Goal: Find specific page/section: Find specific page/section

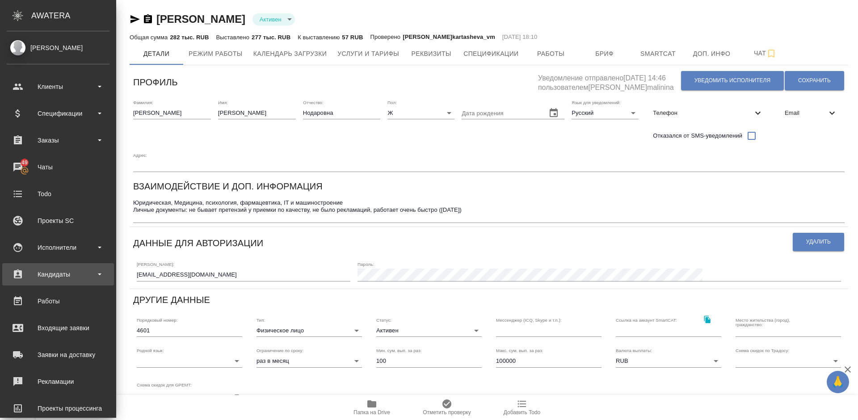
click at [65, 273] on div "Кандидаты" at bounding box center [58, 274] width 103 height 13
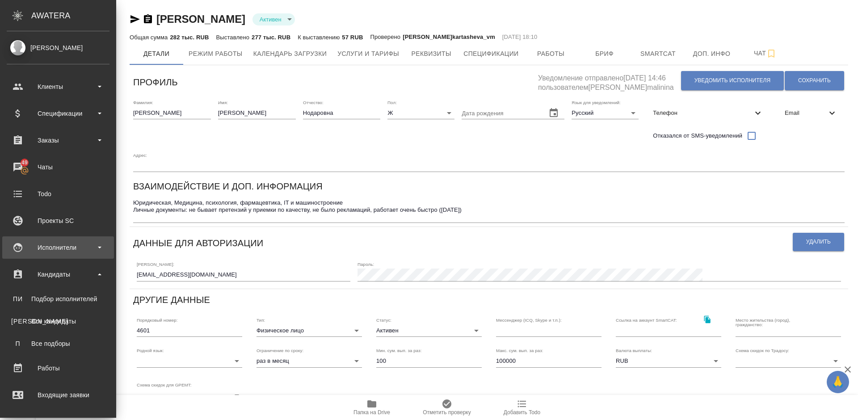
click at [82, 245] on div "Исполнители" at bounding box center [58, 247] width 103 height 13
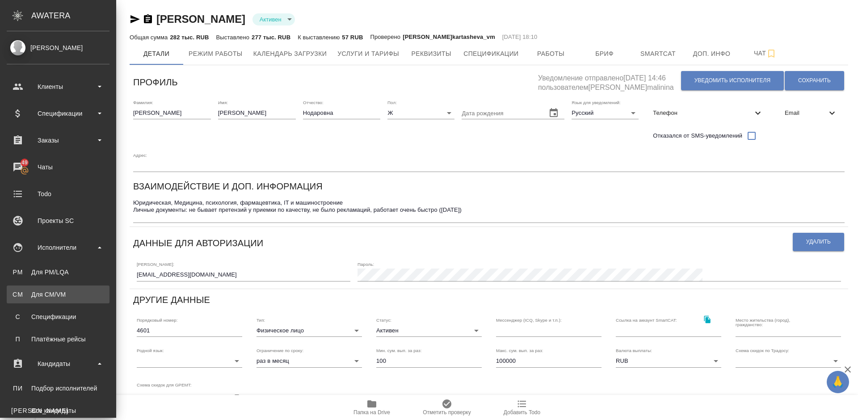
click at [82, 291] on div "Для CM/VM" at bounding box center [58, 294] width 94 height 9
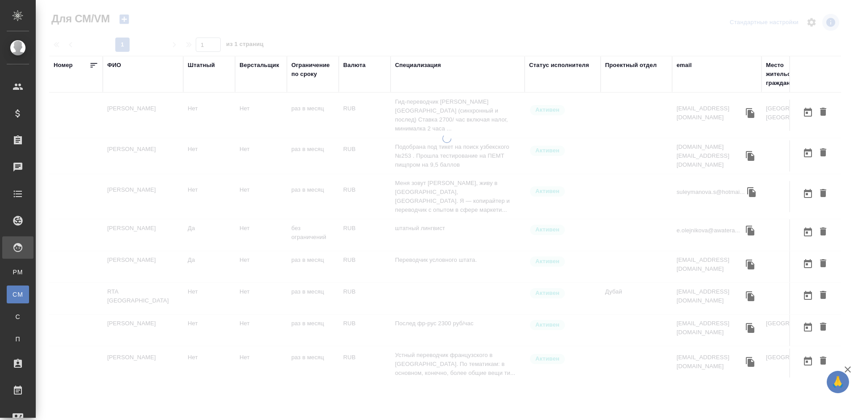
click at [117, 67] on div "ФИО" at bounding box center [114, 65] width 14 height 9
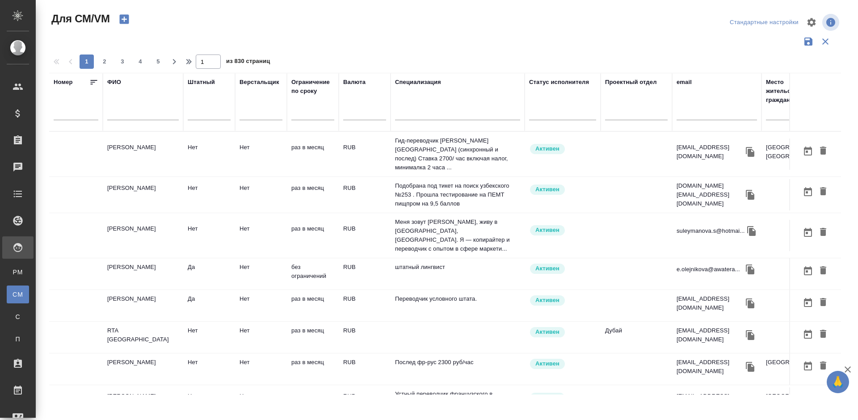
click at [127, 118] on input "text" at bounding box center [142, 114] width 71 height 11
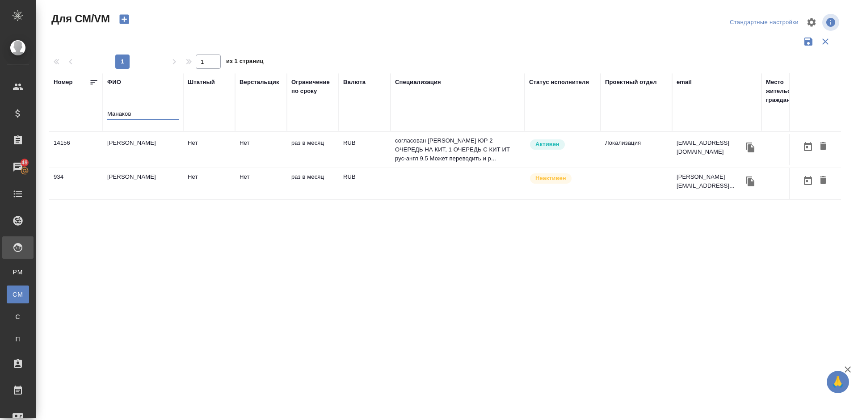
type input "Манаков"
click at [146, 157] on td "[PERSON_NAME]" at bounding box center [143, 149] width 80 height 31
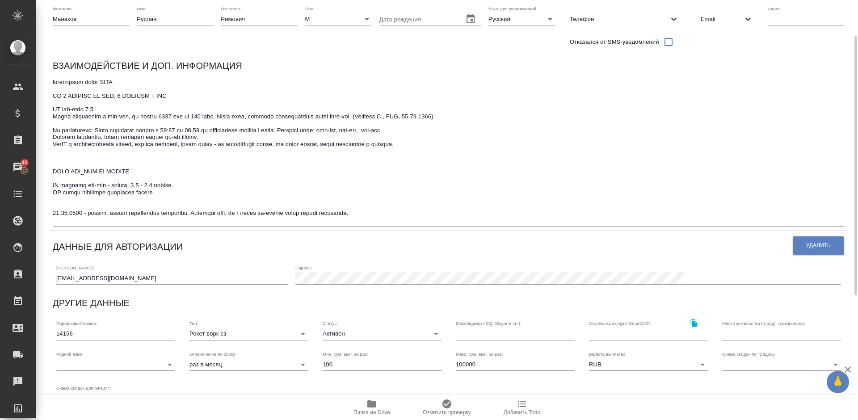
scroll to position [13, 0]
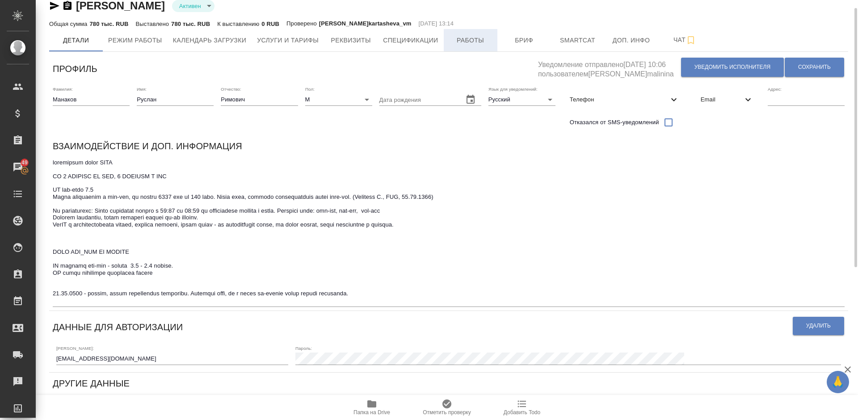
click at [471, 35] on span "Работы" at bounding box center [470, 40] width 43 height 11
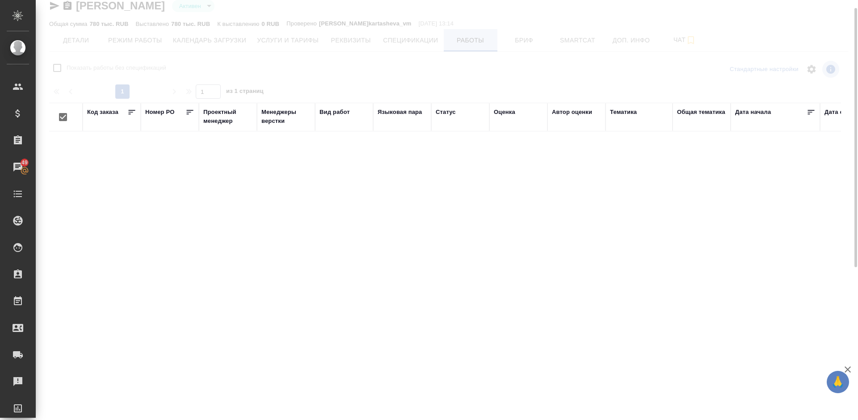
checkbox input "false"
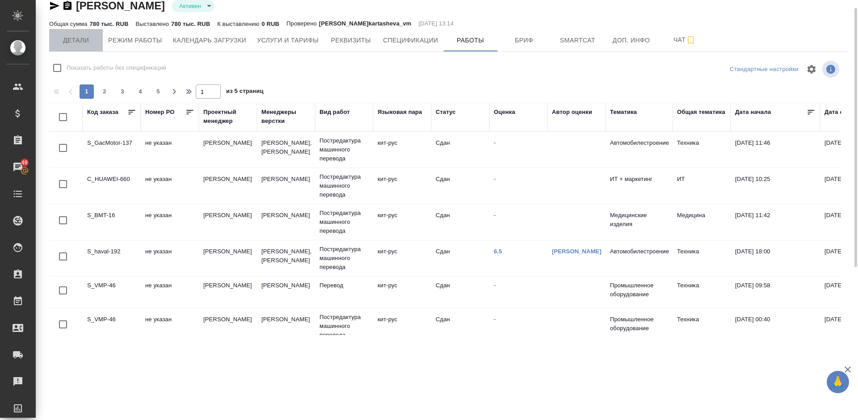
click at [89, 41] on span "Детали" at bounding box center [76, 40] width 43 height 11
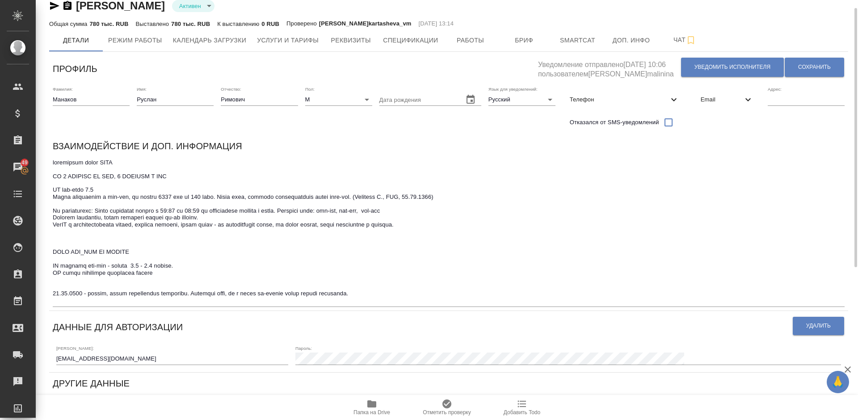
click at [627, 100] on span "Телефон" at bounding box center [619, 99] width 99 height 9
select select "RU"
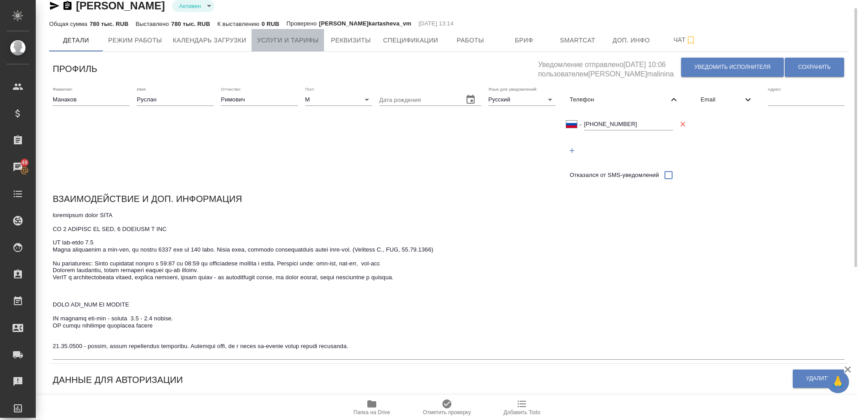
click at [285, 33] on button "Услуги и тарифы" at bounding box center [288, 40] width 72 height 22
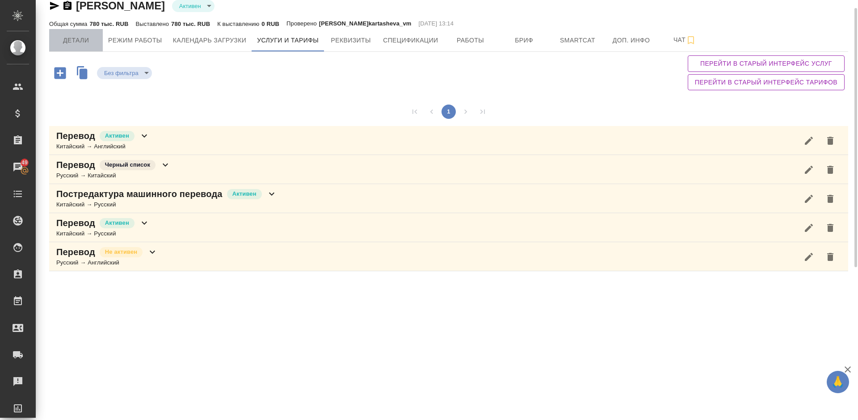
click at [88, 46] on span "Детали" at bounding box center [76, 40] width 43 height 11
